Goal: Entertainment & Leisure: Consume media (video, audio)

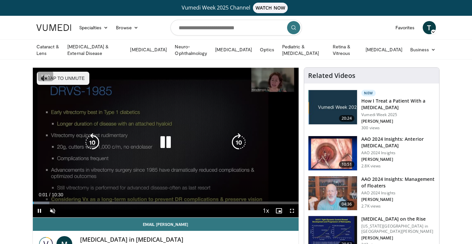
click at [166, 145] on icon "Video Player" at bounding box center [165, 142] width 18 height 18
click at [165, 142] on icon "Video Player" at bounding box center [165, 142] width 18 height 18
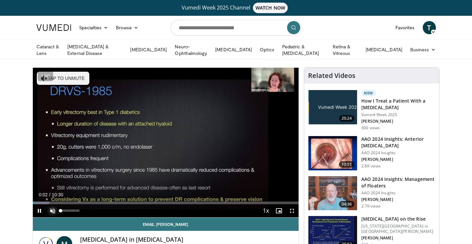
click at [54, 209] on span "Video Player" at bounding box center [52, 210] width 13 height 13
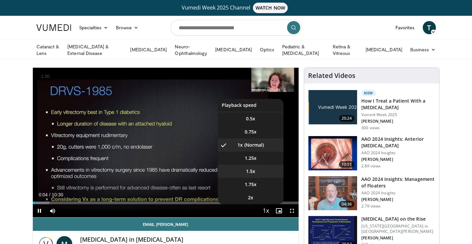
click at [257, 169] on li "1.5x" at bounding box center [251, 170] width 66 height 13
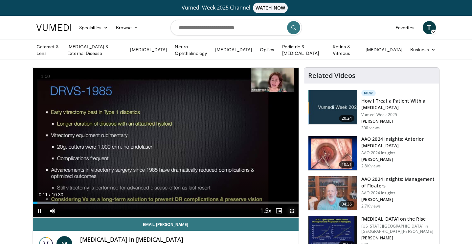
click at [292, 209] on span "Video Player" at bounding box center [291, 210] width 13 height 13
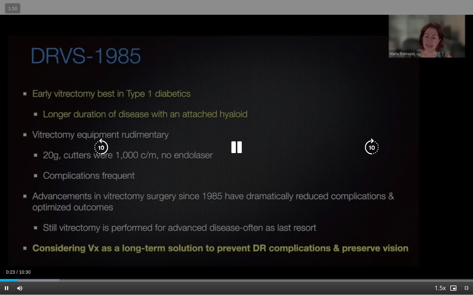
click at [331, 112] on div "10 seconds Tap to unmute" at bounding box center [236, 147] width 473 height 295
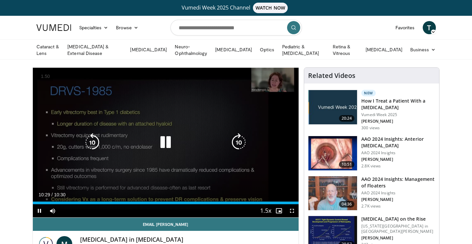
click at [207, 129] on div "10 seconds Tap to unmute" at bounding box center [166, 142] width 266 height 149
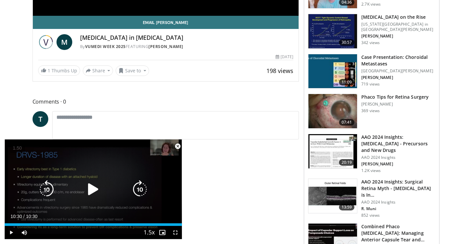
scroll to position [202, 0]
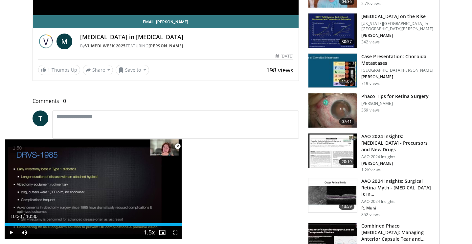
click at [176, 146] on span "Video Player" at bounding box center [177, 146] width 13 height 13
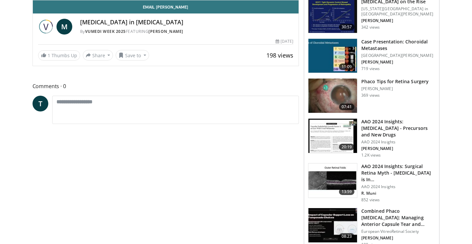
scroll to position [190, 0]
